Goal: Task Accomplishment & Management: Use online tool/utility

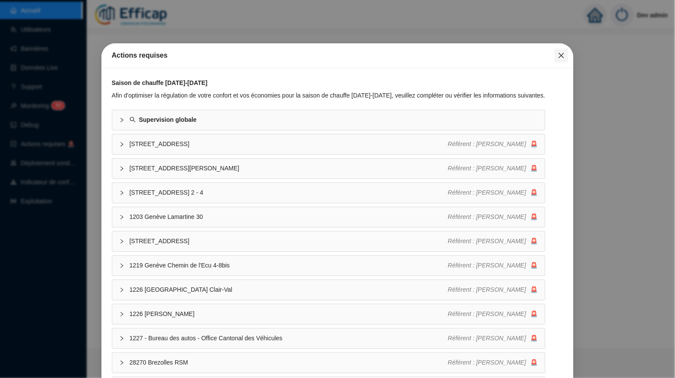
click at [561, 56] on icon "close" at bounding box center [561, 55] width 5 height 5
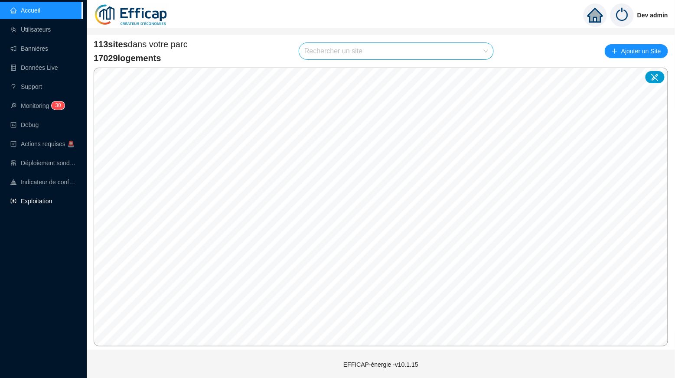
click at [45, 203] on link "Exploitation" at bounding box center [31, 201] width 42 height 7
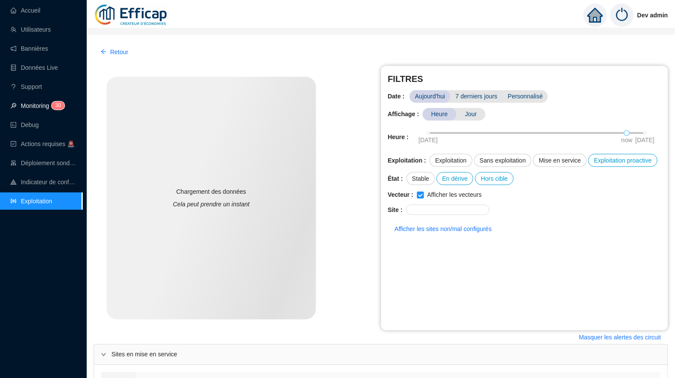
click at [34, 102] on link "Monitoring 3 0" at bounding box center [36, 105] width 52 height 7
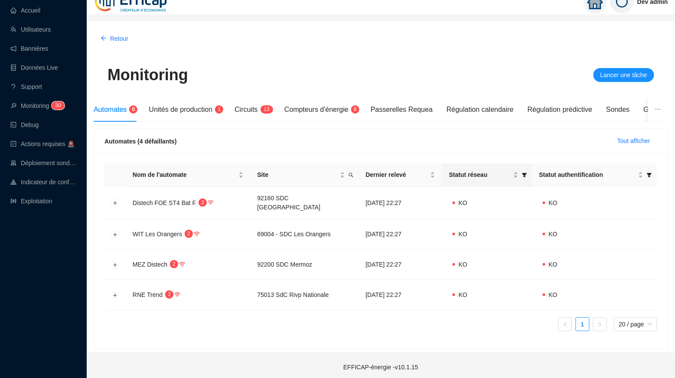
scroll to position [13, 0]
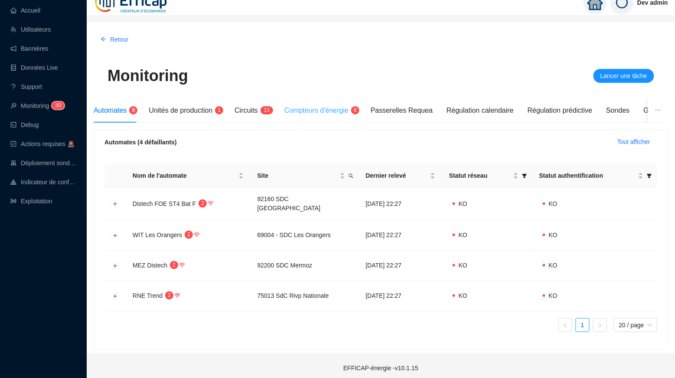
click at [356, 102] on div "Compteurs d'énergie 8" at bounding box center [320, 110] width 72 height 24
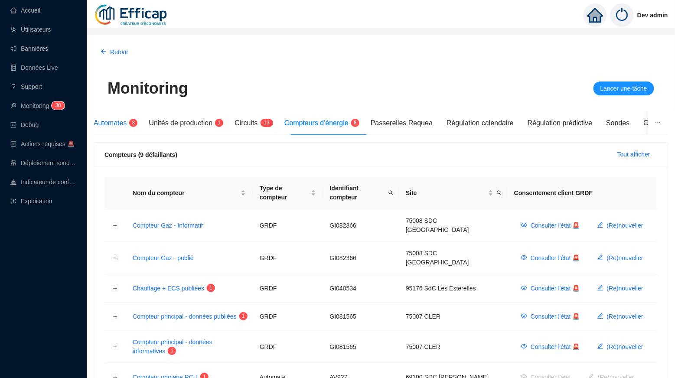
click at [114, 123] on span "Automates" at bounding box center [110, 122] width 33 height 7
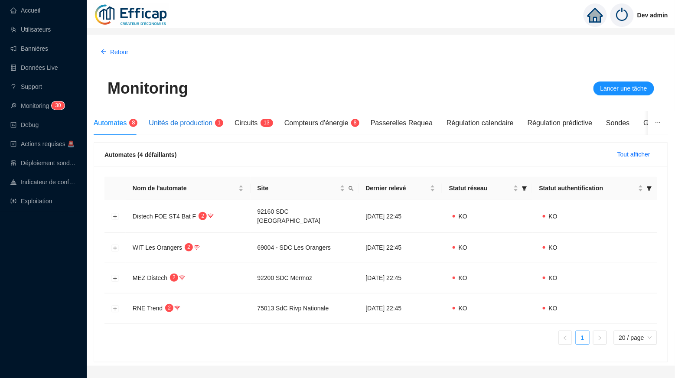
click at [206, 123] on span "Unités de production" at bounding box center [181, 122] width 64 height 7
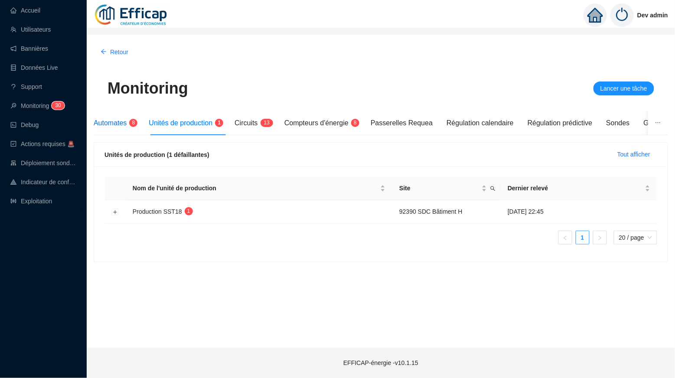
click at [117, 121] on span "Automates" at bounding box center [110, 122] width 33 height 7
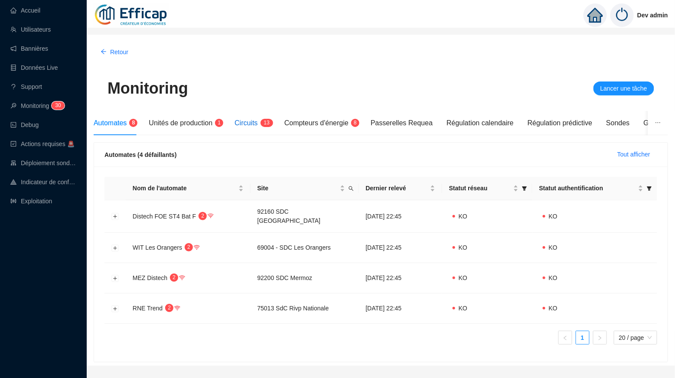
click at [257, 119] on span "Circuits" at bounding box center [246, 122] width 23 height 7
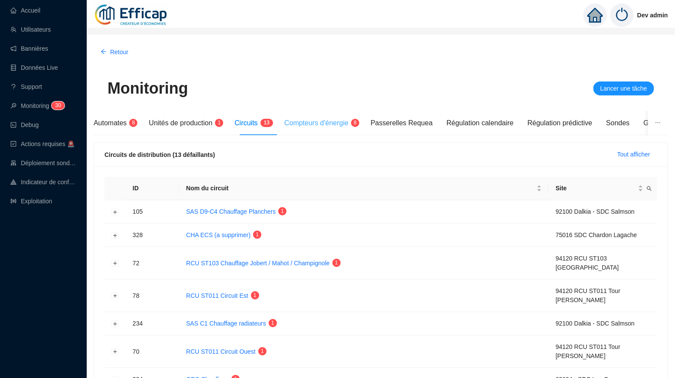
click at [307, 129] on div "Compteurs d'énergie 8" at bounding box center [320, 123] width 72 height 24
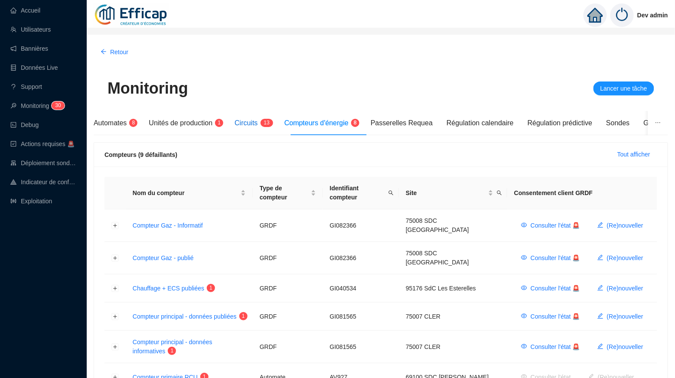
click at [255, 128] on div "Circuits 1 3" at bounding box center [253, 123] width 36 height 10
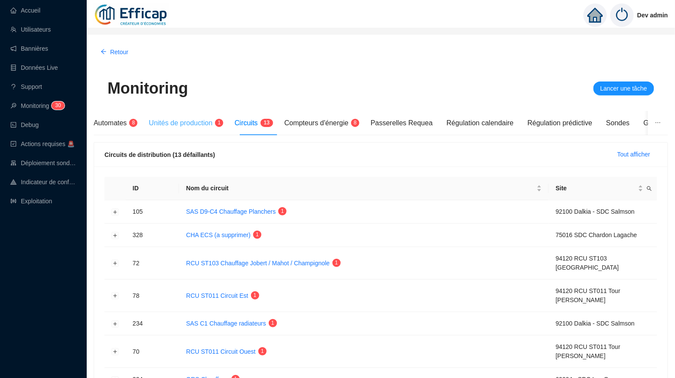
click at [200, 128] on div "Unités de production 1" at bounding box center [185, 123] width 72 height 24
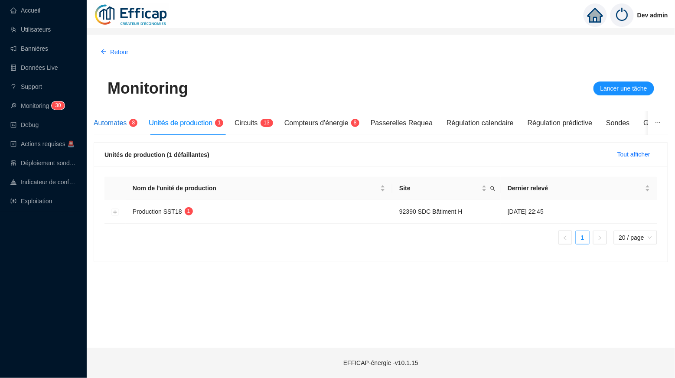
click at [111, 127] on span "Automates" at bounding box center [110, 122] width 33 height 7
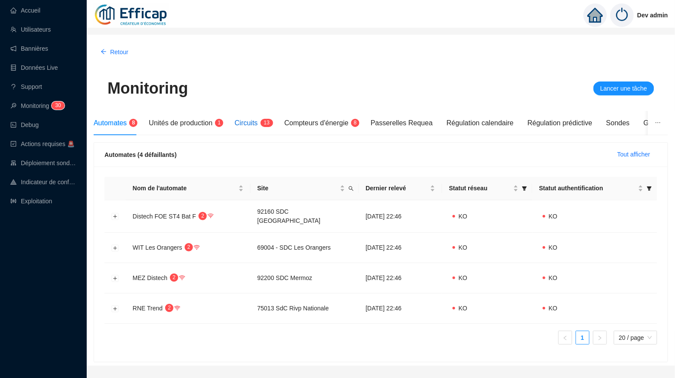
click at [257, 124] on span "Circuits" at bounding box center [246, 122] width 23 height 7
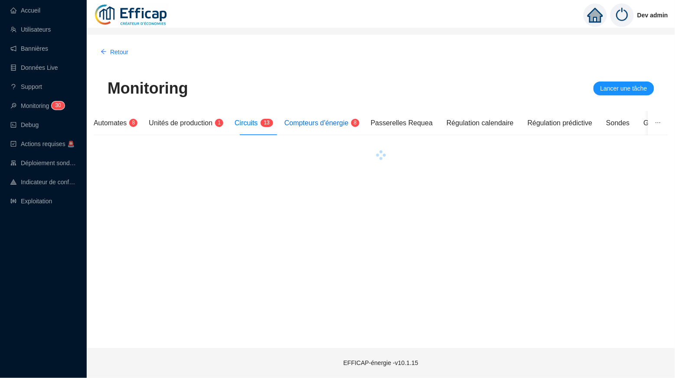
click at [330, 118] on div "Compteurs d'énergie 8" at bounding box center [320, 123] width 72 height 10
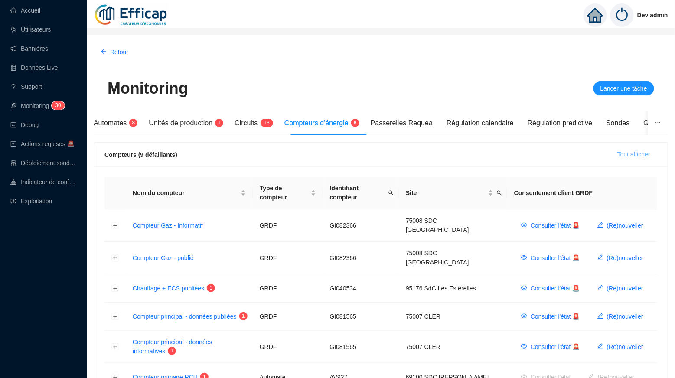
click at [623, 153] on span "Tout afficher" at bounding box center [633, 154] width 33 height 9
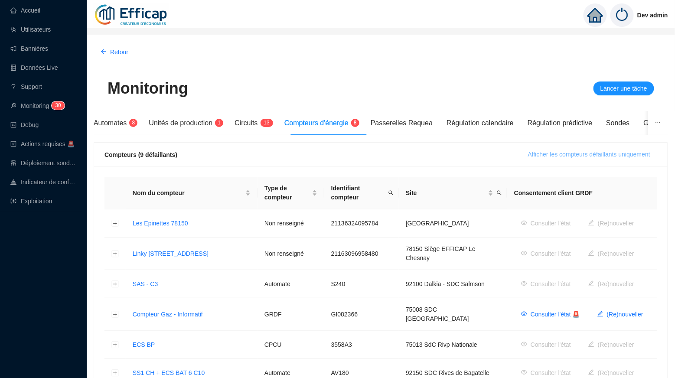
click at [623, 153] on span "Afficher les compteurs défaillants uniquement" at bounding box center [589, 154] width 122 height 9
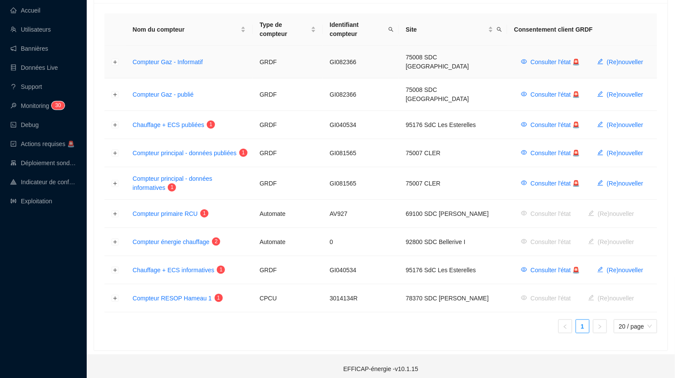
scroll to position [163, 0]
click at [113, 212] on button "Développer la ligne" at bounding box center [115, 215] width 7 height 7
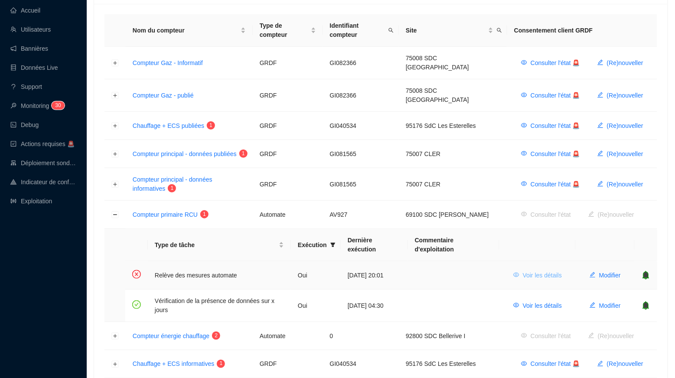
click at [550, 273] on span "Voir les détails" at bounding box center [542, 275] width 39 height 9
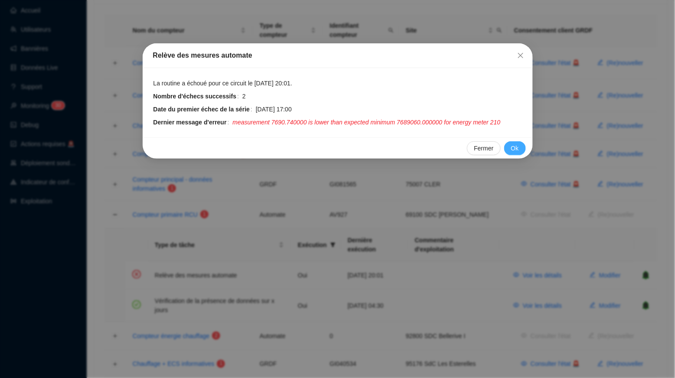
click at [521, 154] on button "Ok" at bounding box center [515, 148] width 22 height 14
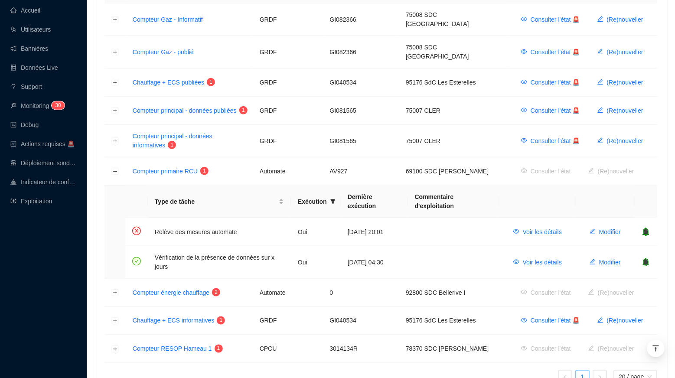
scroll to position [218, 0]
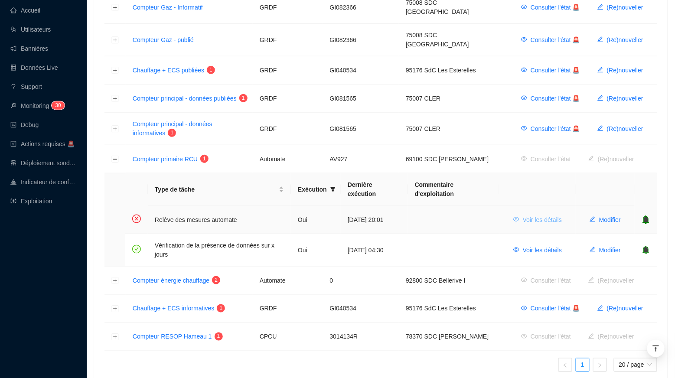
click at [553, 215] on span "Voir les détails" at bounding box center [542, 219] width 39 height 9
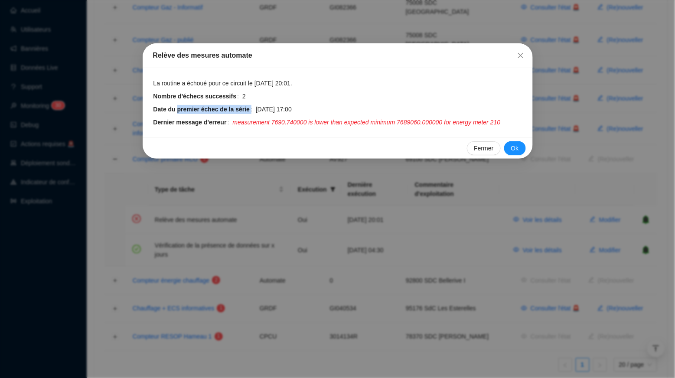
drag, startPoint x: 177, startPoint y: 106, endPoint x: 259, endPoint y: 106, distance: 81.9
click at [259, 106] on div "Date du premier échec de la série 8 oct. 2025 17:00" at bounding box center [337, 109] width 369 height 9
click at [519, 49] on button "Close" at bounding box center [521, 56] width 14 height 14
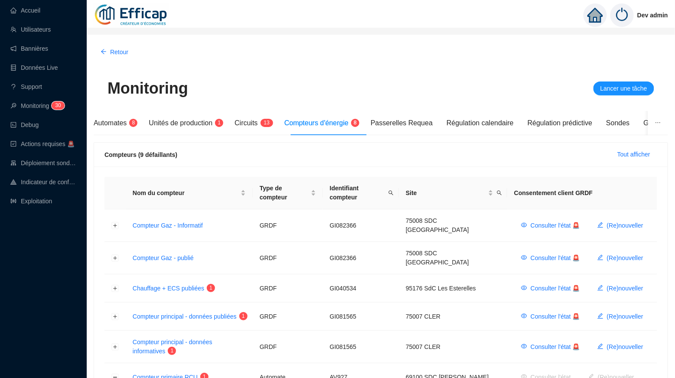
scroll to position [0, 0]
click at [624, 85] on span "Lancer une tâche" at bounding box center [623, 88] width 47 height 9
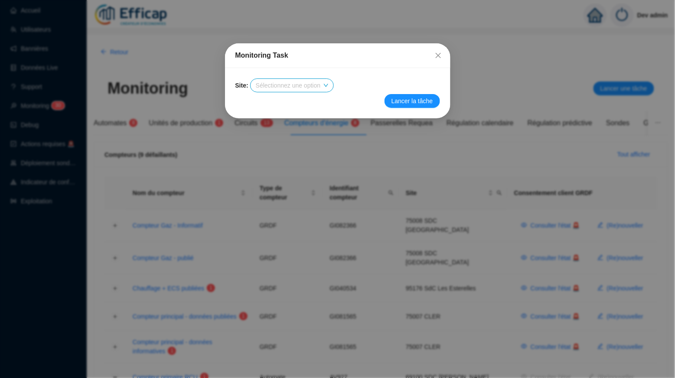
click at [333, 86] on div "Sélectionnez une option" at bounding box center [292, 85] width 83 height 13
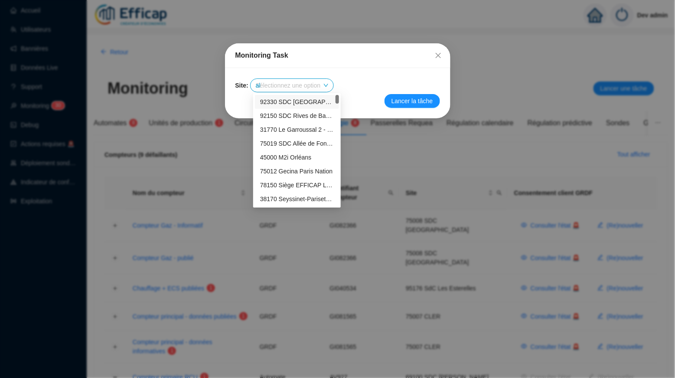
type input "alb"
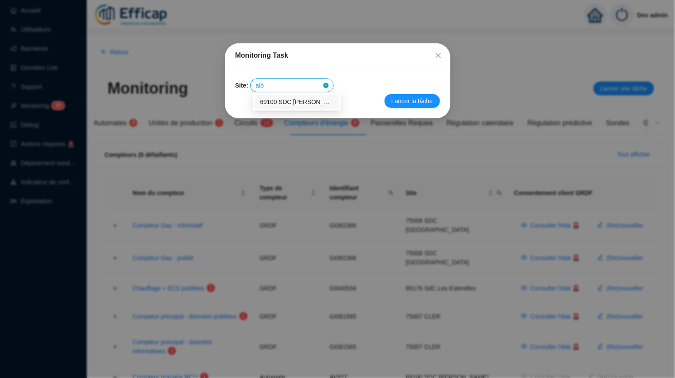
click at [309, 104] on div "69100 SDC [PERSON_NAME]" at bounding box center [297, 102] width 74 height 9
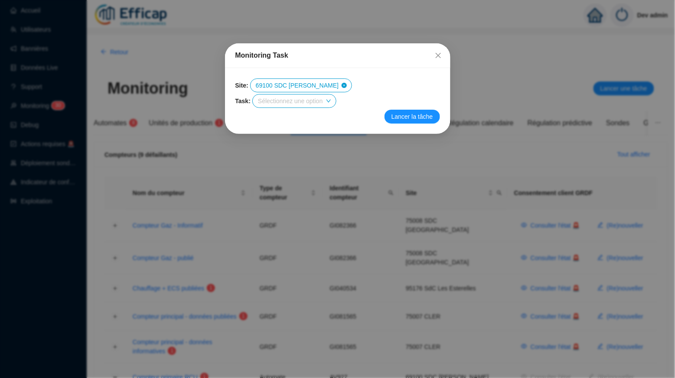
click at [330, 102] on span at bounding box center [294, 100] width 72 height 13
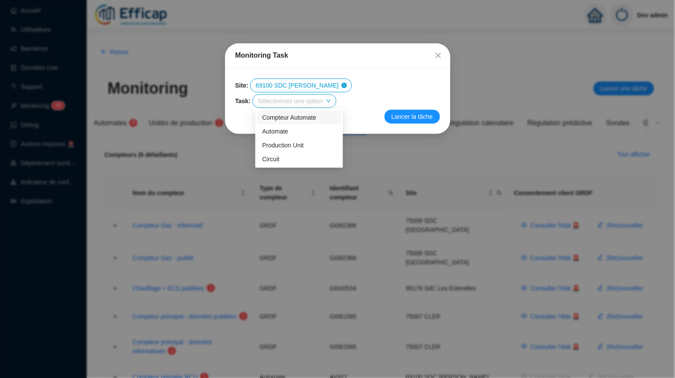
click at [320, 116] on div "Compteur Automate" at bounding box center [299, 117] width 74 height 9
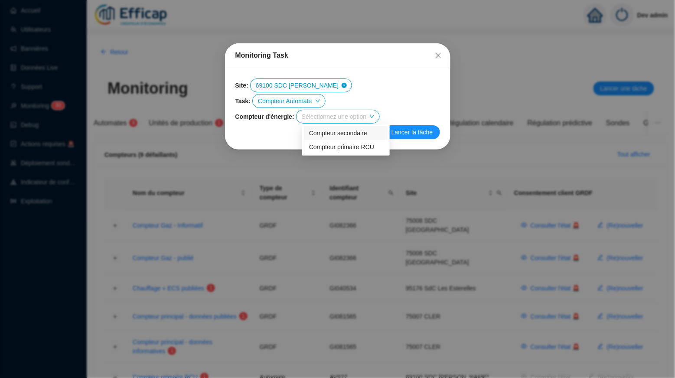
click at [346, 111] on input "search" at bounding box center [334, 116] width 65 height 13
click at [361, 149] on div "Compteur primaire RCU" at bounding box center [346, 147] width 74 height 9
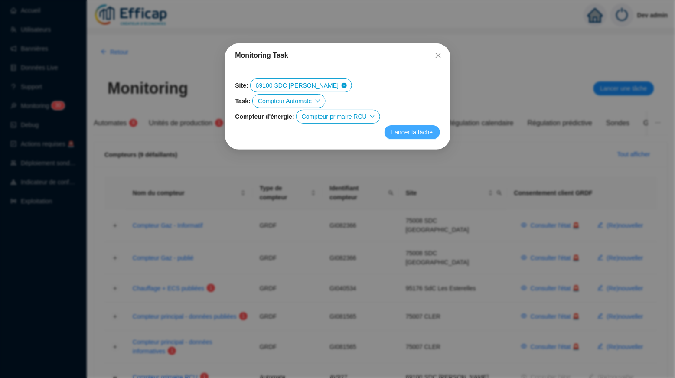
click at [408, 131] on span "Lancer la tâche" at bounding box center [412, 132] width 42 height 9
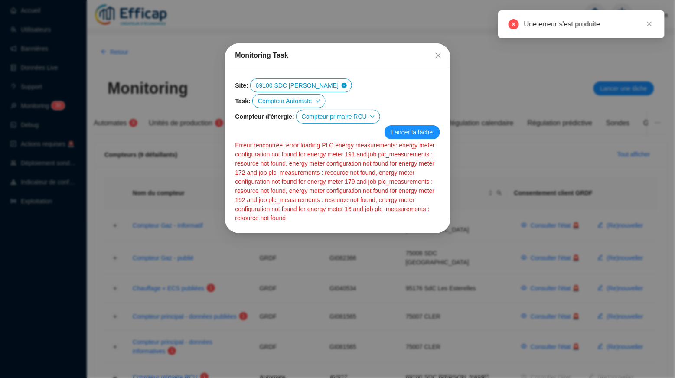
scroll to position [20, 0]
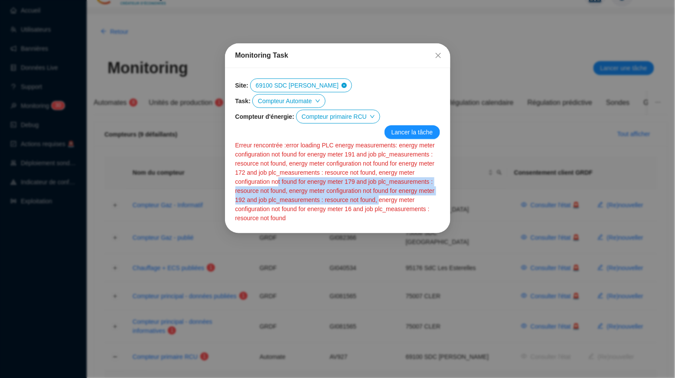
drag, startPoint x: 352, startPoint y: 183, endPoint x: 352, endPoint y: 201, distance: 18.2
click at [352, 202] on div "Erreur rencontrée : error loading PLC energy measurements: energy meter configu…" at bounding box center [337, 182] width 205 height 82
click at [352, 201] on div "Erreur rencontrée : error loading PLC energy measurements: energy meter configu…" at bounding box center [337, 182] width 205 height 82
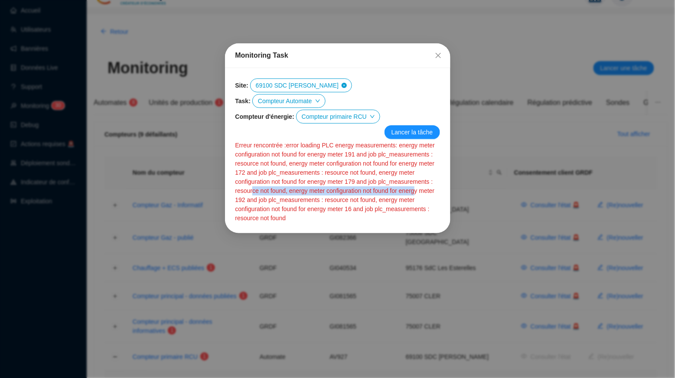
drag, startPoint x: 336, startPoint y: 186, endPoint x: 330, endPoint y: 197, distance: 12.6
click at [330, 197] on div "Erreur rencontrée : error loading PLC energy measurements: energy meter configu…" at bounding box center [337, 182] width 205 height 82
click at [345, 216] on div "Erreur rencontrée : error loading PLC energy measurements: energy meter configu…" at bounding box center [337, 182] width 205 height 82
click at [438, 52] on icon "close" at bounding box center [438, 55] width 7 height 7
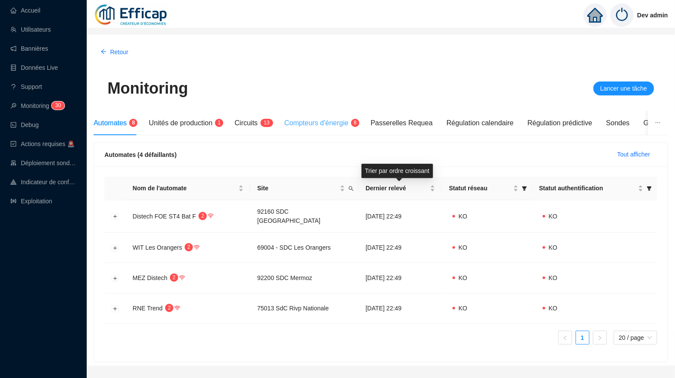
click at [322, 117] on div "Compteurs d'énergie 8" at bounding box center [320, 123] width 72 height 24
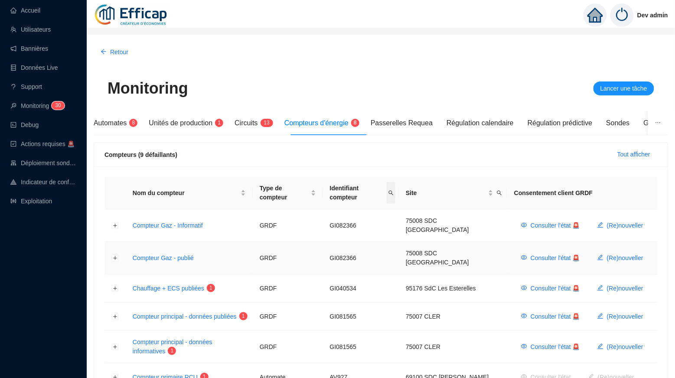
click at [387, 187] on span at bounding box center [391, 193] width 9 height 22
click at [365, 103] on div "Monitoring Lancer une tâche" at bounding box center [381, 88] width 574 height 45
